Goal: Browse casually

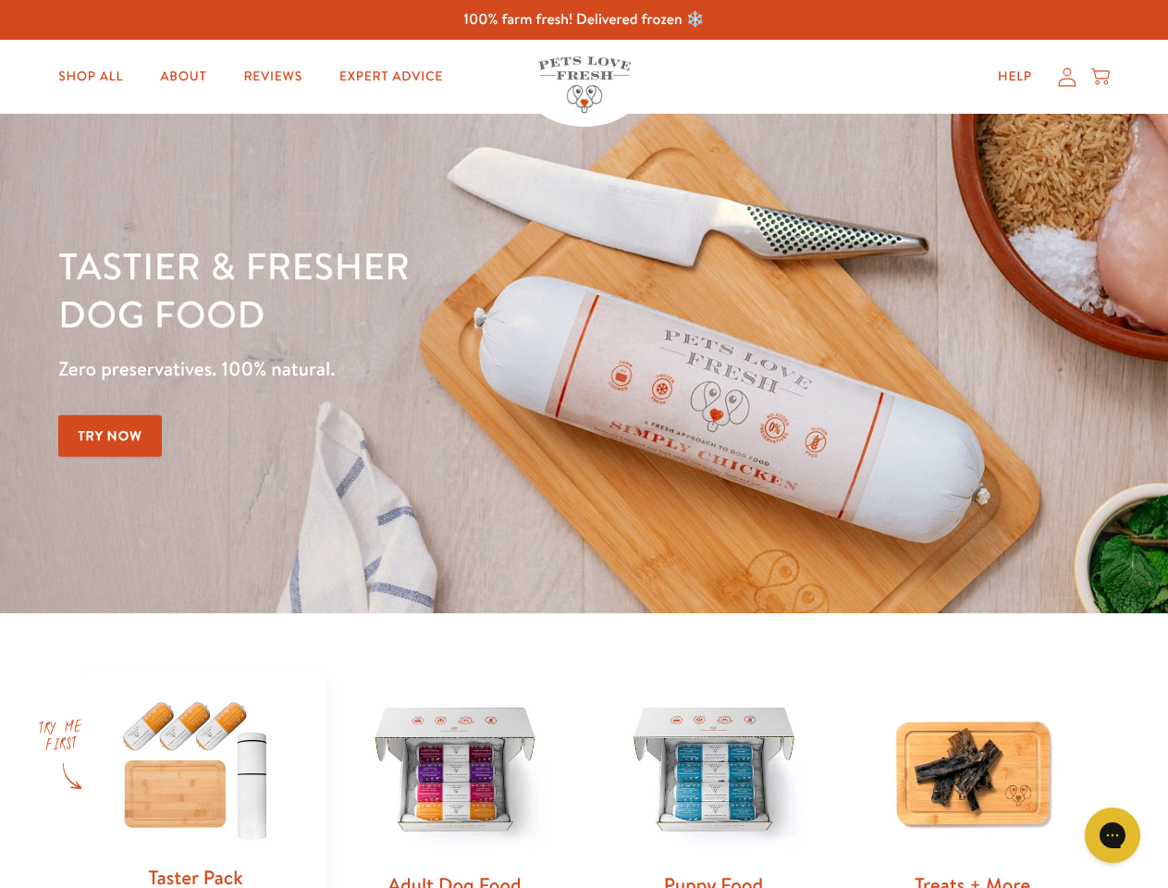
click at [583, 444] on div "Tastier & fresher dog food Zero preservatives. 100% natural. Try Now" at bounding box center [408, 363] width 701 height 244
click at [1112, 835] on icon "Gorgias live chat" at bounding box center [1112, 835] width 18 height 18
